Goal: Transaction & Acquisition: Purchase product/service

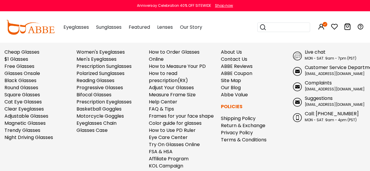
scroll to position [62, 0]
click at [276, 28] on input "search" at bounding box center [288, 27] width 42 height 9
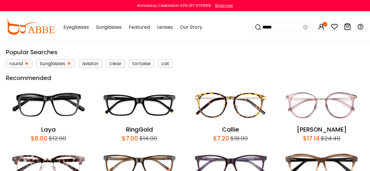
type input "*****"
click at [306, 27] on icon at bounding box center [305, 27] width 5 height 8
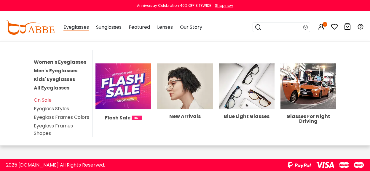
click at [77, 29] on span "Eyeglasses" at bounding box center [75, 27] width 25 height 7
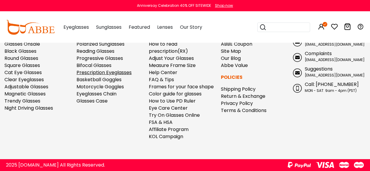
click at [108, 73] on link "Prescription Eyeglasses" at bounding box center [103, 72] width 55 height 7
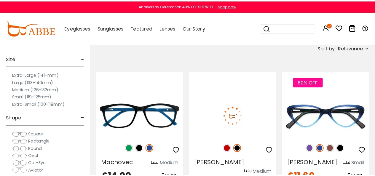
scroll to position [123, 0]
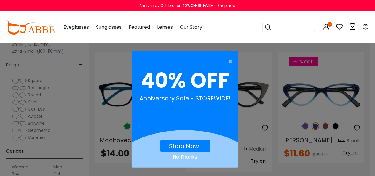
click at [192, 143] on link "Shop Now!" at bounding box center [185, 146] width 32 height 8
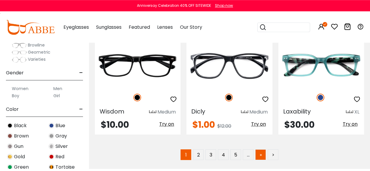
scroll to position [2652, 0]
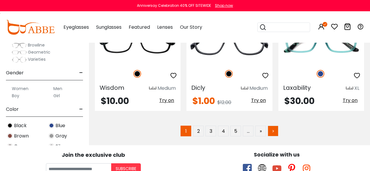
click at [271, 126] on link ">" at bounding box center [273, 131] width 11 height 11
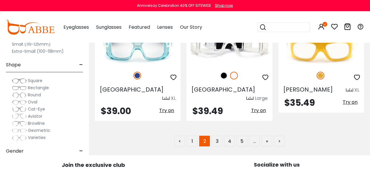
scroll to position [2683, 0]
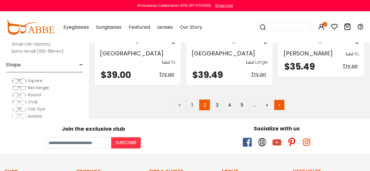
click at [279, 100] on link ">" at bounding box center [279, 105] width 11 height 11
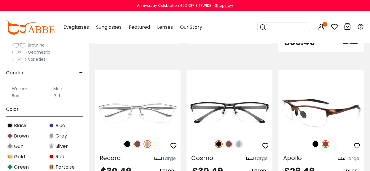
scroll to position [2652, 0]
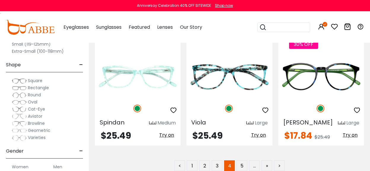
scroll to position [2684, 0]
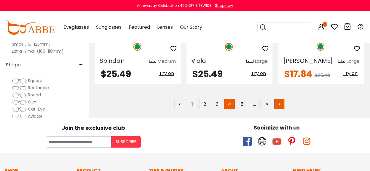
click at [282, 99] on link ">" at bounding box center [279, 104] width 11 height 11
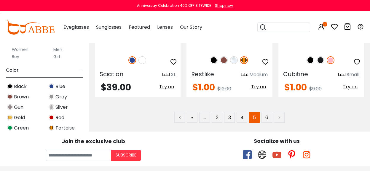
scroll to position [2684, 0]
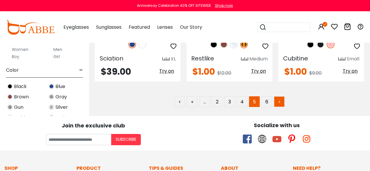
click at [279, 96] on link ">" at bounding box center [279, 101] width 11 height 11
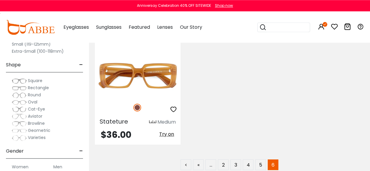
scroll to position [1327, 0]
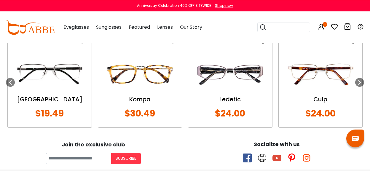
scroll to position [493, 0]
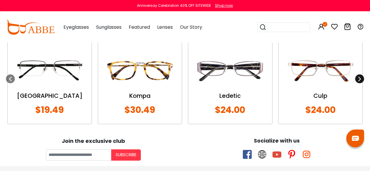
click at [358, 81] on icon at bounding box center [359, 78] width 5 height 5
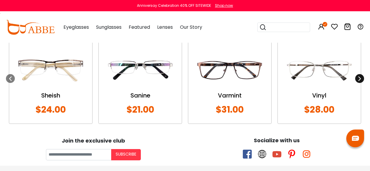
click at [360, 80] on icon at bounding box center [359, 78] width 5 height 5
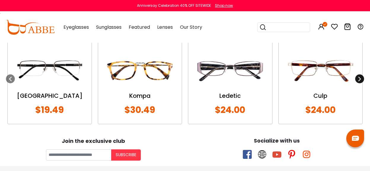
click at [360, 80] on icon at bounding box center [359, 78] width 5 height 5
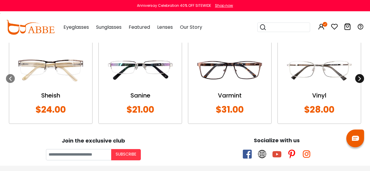
click at [360, 80] on icon at bounding box center [359, 78] width 5 height 5
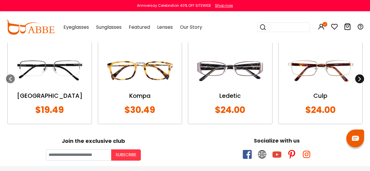
click at [360, 80] on icon at bounding box center [359, 78] width 5 height 5
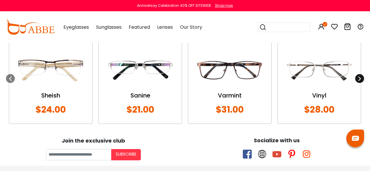
click at [360, 80] on icon at bounding box center [359, 78] width 5 height 5
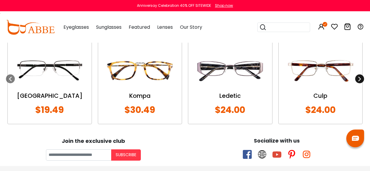
click at [360, 80] on icon at bounding box center [359, 78] width 5 height 5
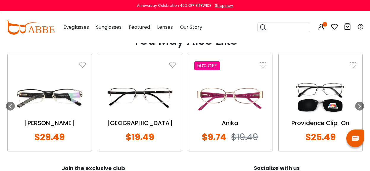
scroll to position [493, 0]
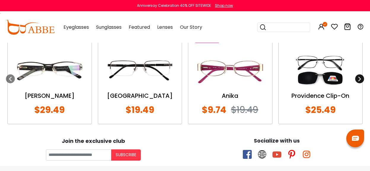
click at [360, 78] on icon at bounding box center [359, 78] width 5 height 5
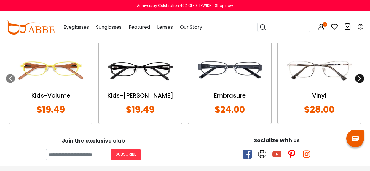
click at [359, 78] on icon at bounding box center [359, 78] width 5 height 5
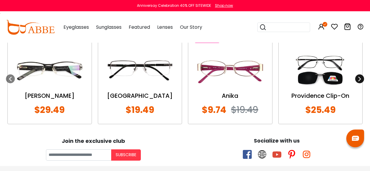
click at [359, 78] on icon at bounding box center [359, 78] width 5 height 5
